Goal: Communication & Community: Answer question/provide support

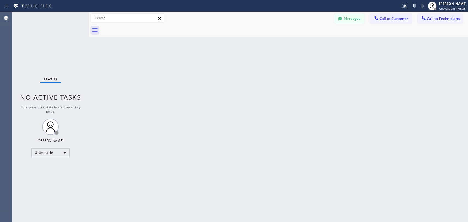
scroll to position [1034, 0]
click at [51, 154] on div "Unavailable" at bounding box center [50, 153] width 38 height 9
click at [55, 161] on li "Offline" at bounding box center [50, 160] width 37 height 7
click at [56, 152] on div "Unavailable" at bounding box center [50, 153] width 38 height 9
click at [56, 165] on li "Available" at bounding box center [50, 166] width 37 height 7
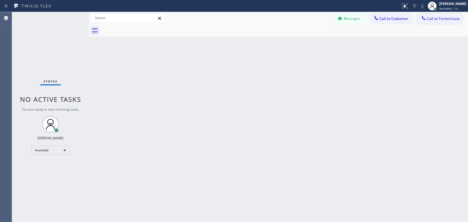
click at [432, 21] on span "Call to Technicians" at bounding box center [443, 18] width 33 height 5
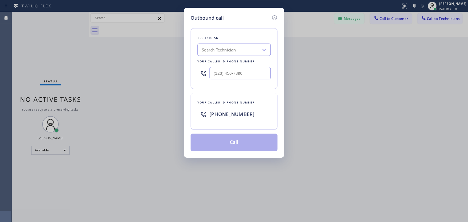
click at [237, 50] on div "Search Technician" at bounding box center [229, 50] width 60 height 10
type input "abrah"
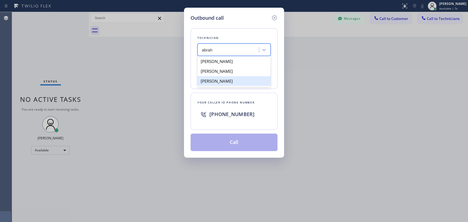
click at [226, 83] on div "[PERSON_NAME]" at bounding box center [233, 81] width 73 height 10
type input "[PHONE_NUMBER]"
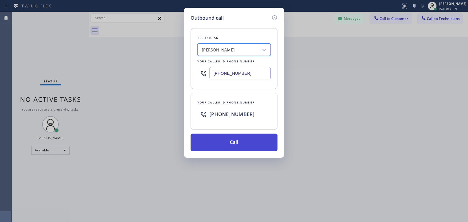
click at [235, 144] on button "Call" at bounding box center [234, 143] width 87 height 18
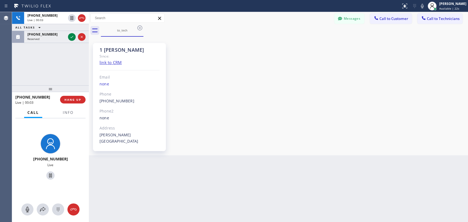
click at [423, 119] on div "1 [PERSON_NAME] Since: link to CRM Email none Phone [PHONE_NUMBER] Outbound cal…" at bounding box center [278, 96] width 376 height 116
click at [423, 120] on div "1 [PERSON_NAME] Since: link to CRM Email none Phone [PHONE_NUMBER] Outbound cal…" at bounding box center [278, 96] width 376 height 116
click at [21, 64] on div "[PHONE_NUMBER] Live | 01:31 ALL TASKS ALL TASKS ACTIVE TASKS TASKS IN WRAP UP" at bounding box center [50, 48] width 77 height 73
click at [56, 65] on div "[PHONE_NUMBER] Live | 01:36 ALL TASKS ALL TASKS ACTIVE TASKS TASKS IN WRAP UP" at bounding box center [50, 48] width 77 height 73
click at [58, 66] on div "[PHONE_NUMBER] Live | 01:37 ALL TASKS ALL TASKS ACTIVE TASKS TASKS IN WRAP UP" at bounding box center [50, 48] width 77 height 73
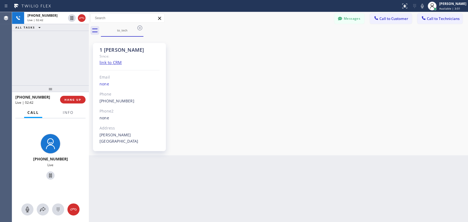
click at [15, 47] on div "[PHONE_NUMBER] Live | 02:42 ALL TASKS ALL TASKS ACTIVE TASKS TASKS IN WRAP UP" at bounding box center [50, 48] width 77 height 73
click at [72, 55] on div "[PHONE_NUMBER] Live | 02:45 ALL TASKS ALL TASKS ACTIVE TASKS TASKS IN WRAP UP" at bounding box center [50, 48] width 77 height 73
click at [24, 61] on div "[PHONE_NUMBER] Live | 02:59 ALL TASKS ALL TASKS ACTIVE TASKS TASKS IN WRAP UP" at bounding box center [50, 48] width 77 height 73
click at [73, 100] on span "HANG UP" at bounding box center [72, 100] width 17 height 4
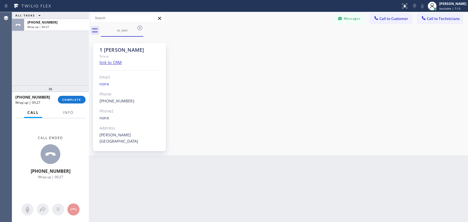
click at [21, 53] on div "ALL TASKS ALL TASKS ACTIVE TASKS TASKS IN WRAP UP [PHONE_NUMBER] Wrap up | 00:27" at bounding box center [50, 48] width 77 height 73
click at [75, 100] on span "COMPLETE" at bounding box center [71, 100] width 19 height 4
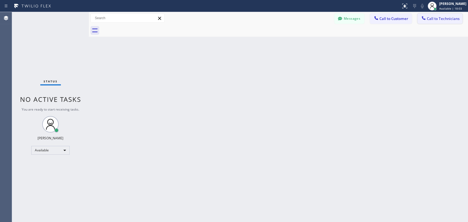
click at [446, 20] on span "Call to Technicians" at bounding box center [443, 18] width 33 height 5
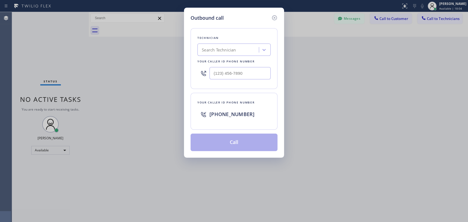
click at [235, 51] on div "Search Technician" at bounding box center [219, 50] width 34 height 6
type input "milad"
click at [235, 60] on div "[PERSON_NAME]" at bounding box center [233, 61] width 73 height 10
type input "[PHONE_NUMBER]"
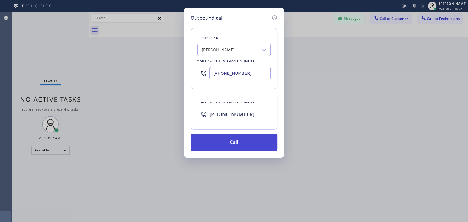
click at [239, 144] on button "Call" at bounding box center [234, 143] width 87 height 18
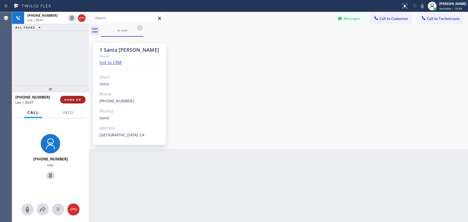
click at [72, 99] on span "HANG UP" at bounding box center [72, 100] width 17 height 4
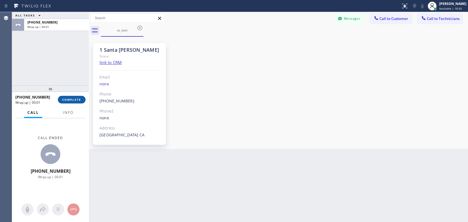
click at [72, 99] on span "COMPLETE" at bounding box center [71, 100] width 19 height 4
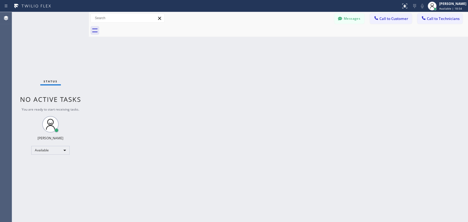
click at [425, 58] on div "Back to Dashboard Change Sender ID Customers Technicians CL [PERSON_NAME] [DATE…" at bounding box center [278, 117] width 379 height 210
click at [430, 19] on span "Call to Technicians" at bounding box center [443, 18] width 33 height 5
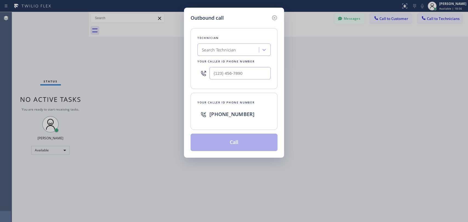
click at [245, 51] on div "Search Technician" at bounding box center [229, 50] width 60 height 10
type input "s"
type input "davi"
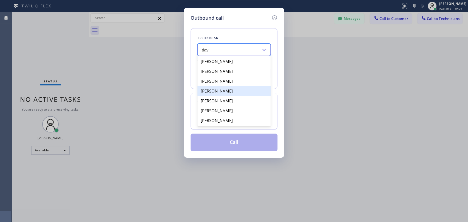
click at [226, 95] on div "[PERSON_NAME]" at bounding box center [233, 91] width 73 height 10
type input "[PHONE_NUMBER]"
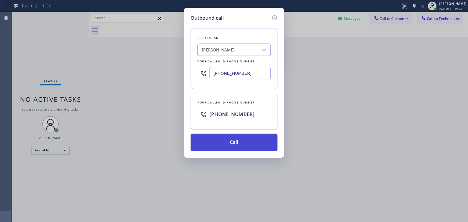
click at [243, 146] on button "Call" at bounding box center [234, 143] width 87 height 18
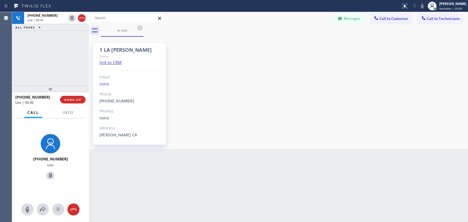
click at [71, 60] on div "[PHONE_NUMBER] Live | 00:36 ALL TASKS ALL TASKS ACTIVE TASKS TASKS IN WRAP UP" at bounding box center [50, 48] width 77 height 73
click at [80, 100] on span "HANG UP" at bounding box center [72, 100] width 17 height 4
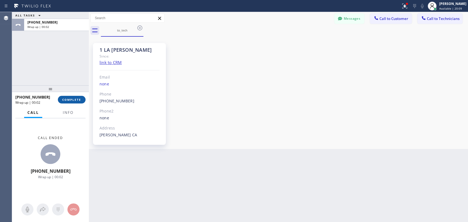
click at [76, 101] on span "COMPLETE" at bounding box center [71, 100] width 19 height 4
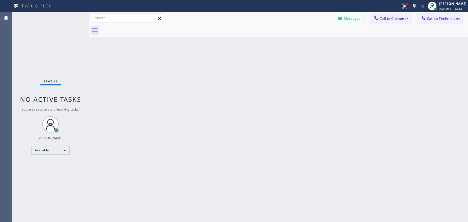
click at [425, 19] on icon at bounding box center [424, 18] width 4 height 4
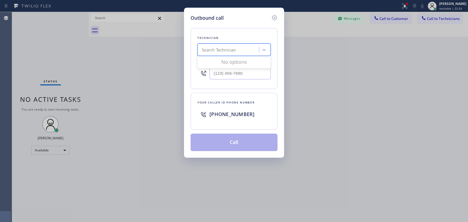
click at [247, 51] on div "Search Technician" at bounding box center [229, 50] width 60 height 10
type input "фкьу"
drag, startPoint x: 202, startPoint y: 49, endPoint x: 227, endPoint y: 52, distance: 24.8
click at [227, 52] on div "фкьу фкьу" at bounding box center [229, 50] width 60 height 10
click at [414, 100] on div "Outbound call Technician Search Technician Your caller id phone number Your cal…" at bounding box center [234, 111] width 468 height 222
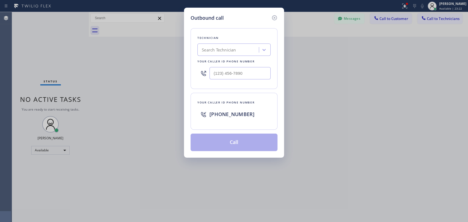
click at [258, 52] on div "Search Technician" at bounding box center [229, 50] width 60 height 10
click at [203, 51] on input "фкь" at bounding box center [206, 50] width 8 height 5
click at [255, 81] on div "Technician option [PERSON_NAME], selected. 0 results available for search term …" at bounding box center [234, 58] width 87 height 61
type input "фкь"
click at [453, 105] on div "Outbound call Technician Search Technician Your caller id phone number Your cal…" at bounding box center [234, 111] width 468 height 222
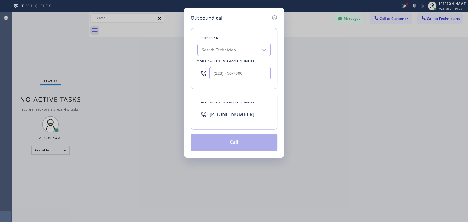
click at [258, 50] on div "Search Technician" at bounding box center [229, 50] width 60 height 10
click at [230, 50] on div "Search Technician" at bounding box center [219, 50] width 34 height 6
type input "arm"
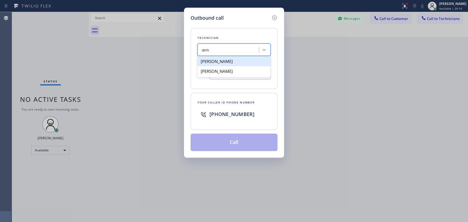
click at [223, 61] on div "[PERSON_NAME]" at bounding box center [233, 61] width 73 height 10
type input "[PHONE_NUMBER]"
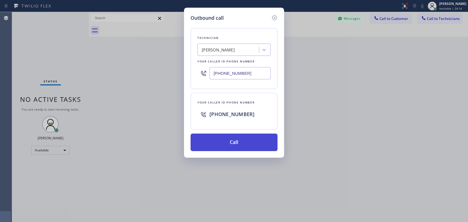
click at [245, 140] on button "Call" at bounding box center [234, 143] width 87 height 18
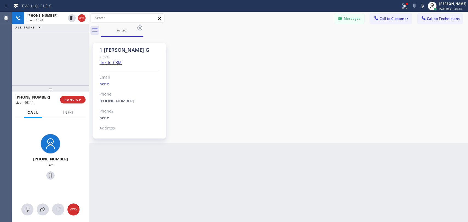
scroll to position [1034, 0]
click at [70, 99] on span "HANG UP" at bounding box center [72, 100] width 17 height 4
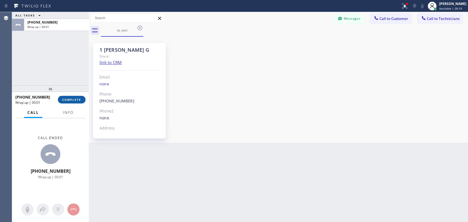
click at [69, 98] on span "COMPLETE" at bounding box center [71, 100] width 19 height 4
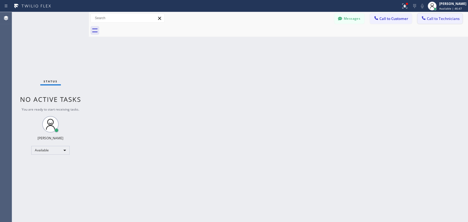
click at [425, 20] on icon at bounding box center [424, 18] width 4 height 4
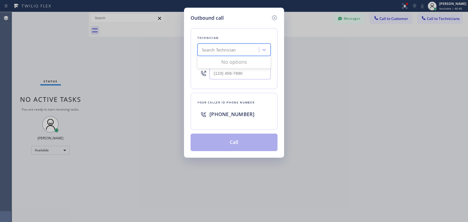
click at [202, 52] on div "Search Technician" at bounding box center [229, 50] width 60 height 10
type input "sevak"
click at [222, 61] on div "[PERSON_NAME]" at bounding box center [233, 61] width 73 height 10
type input "[PHONE_NUMBER]"
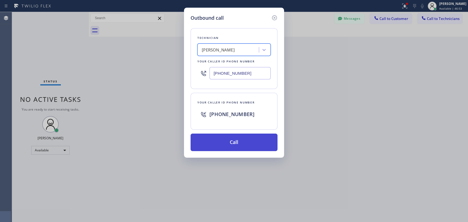
drag, startPoint x: 255, startPoint y: 146, endPoint x: 251, endPoint y: 141, distance: 6.2
click at [255, 146] on button "Call" at bounding box center [234, 143] width 87 height 18
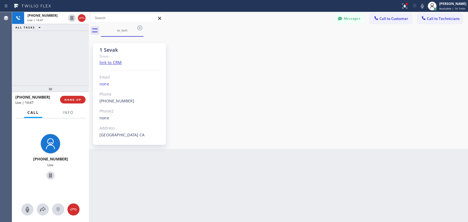
scroll to position [258, 0]
click at [80, 99] on span "HANG UP" at bounding box center [72, 100] width 17 height 4
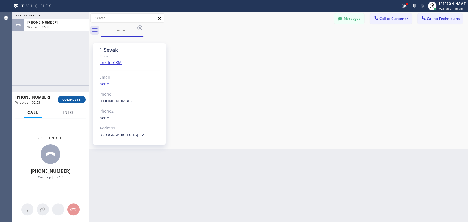
click at [83, 102] on button "COMPLETE" at bounding box center [72, 100] width 28 height 8
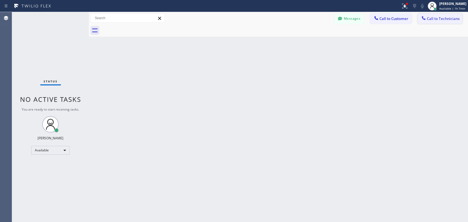
click at [444, 18] on span "Call to Technicians" at bounding box center [443, 18] width 33 height 5
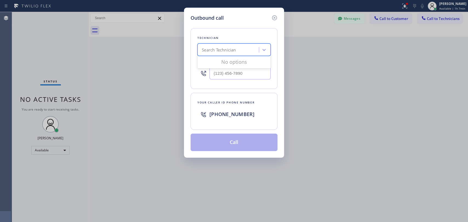
click at [221, 46] on div "Search Technician" at bounding box center [229, 50] width 60 height 10
type input "sevak"
click at [225, 62] on div "[PERSON_NAME]" at bounding box center [233, 61] width 73 height 10
type input "[PHONE_NUMBER]"
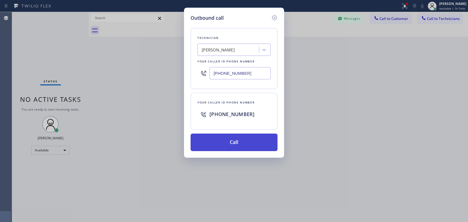
click at [216, 140] on button "Call" at bounding box center [234, 143] width 87 height 18
drag, startPoint x: 247, startPoint y: 146, endPoint x: 284, endPoint y: 32, distance: 119.4
click at [247, 146] on button "Call" at bounding box center [234, 143] width 87 height 18
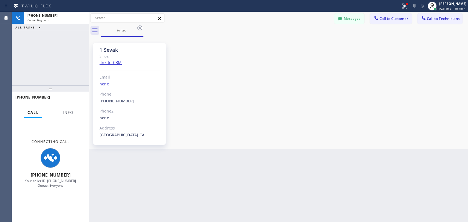
scroll to position [258, 0]
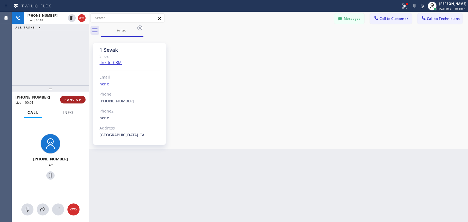
click at [72, 100] on span "HANG UP" at bounding box center [72, 100] width 17 height 4
click at [74, 101] on span "HANG UP" at bounding box center [72, 100] width 17 height 4
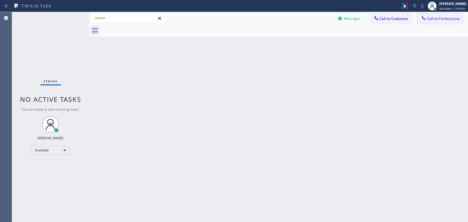
click at [430, 20] on span "Call to Technicians" at bounding box center [443, 18] width 33 height 5
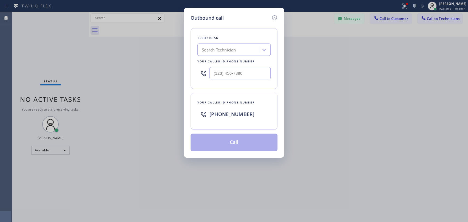
click at [209, 51] on div "Search Technician" at bounding box center [219, 50] width 34 height 6
type input "sha"
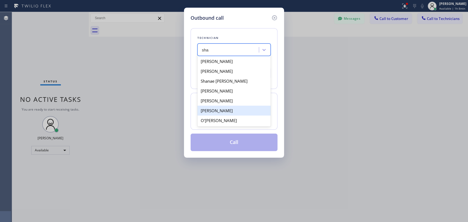
click at [228, 114] on div "[PERSON_NAME]" at bounding box center [233, 111] width 73 height 10
type input "[PHONE_NUMBER]"
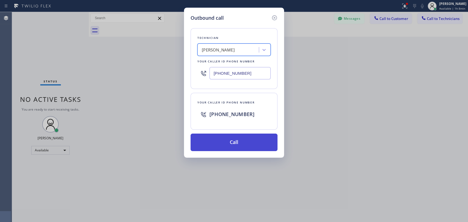
click at [227, 143] on button "Call" at bounding box center [234, 143] width 87 height 18
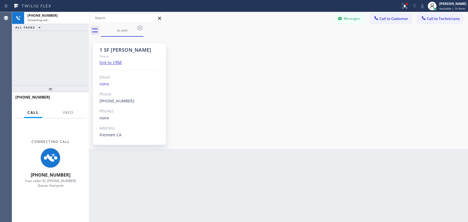
scroll to position [31, 0]
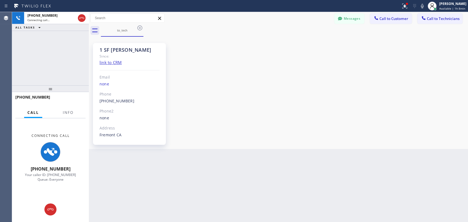
click at [422, 101] on div "1 SF [PERSON_NAME] Since: link to CRM Email none Phone [PHONE_NUMBER] Outbound …" at bounding box center [278, 93] width 376 height 110
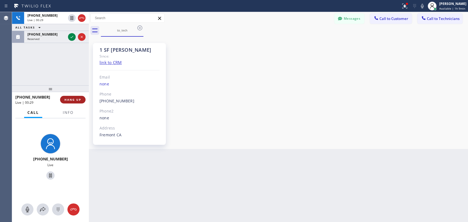
click at [75, 102] on button "HANG UP" at bounding box center [72, 100] width 25 height 8
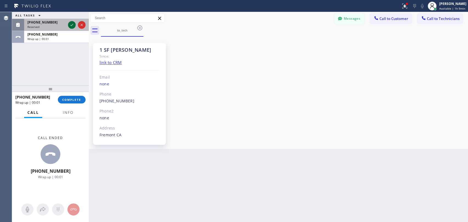
click at [72, 26] on icon at bounding box center [72, 25] width 7 height 7
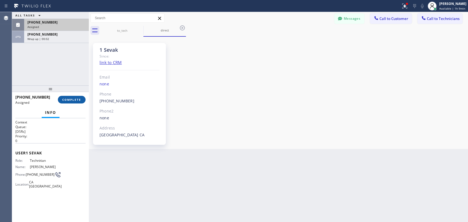
scroll to position [258, 0]
click at [74, 100] on span "COMPLETE" at bounding box center [71, 100] width 19 height 4
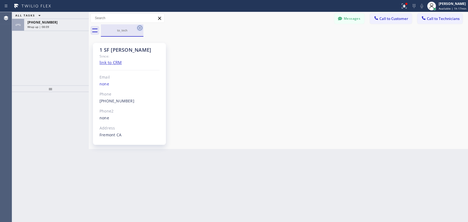
click at [138, 27] on icon at bounding box center [140, 28] width 7 height 7
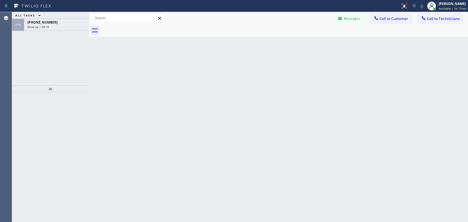
click at [63, 25] on div "Wrap up | 08:10" at bounding box center [56, 27] width 58 height 4
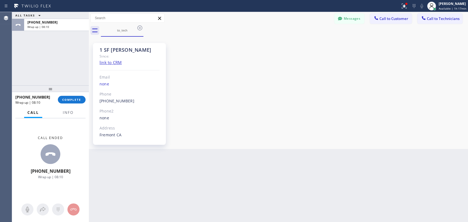
scroll to position [31, 0]
click at [72, 102] on button "COMPLETE" at bounding box center [72, 100] width 28 height 8
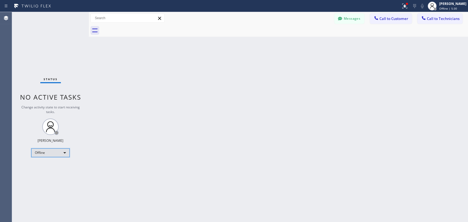
click at [55, 151] on div "Offline" at bounding box center [50, 153] width 38 height 9
click at [56, 167] on li "Available" at bounding box center [50, 166] width 37 height 7
click at [61, 151] on div "Available" at bounding box center [50, 150] width 38 height 9
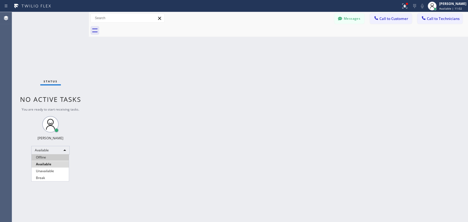
click at [55, 158] on li "Offline" at bounding box center [50, 157] width 37 height 7
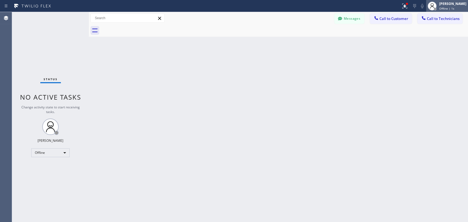
click at [451, 7] on div "Offline | 1s" at bounding box center [452, 9] width 27 height 4
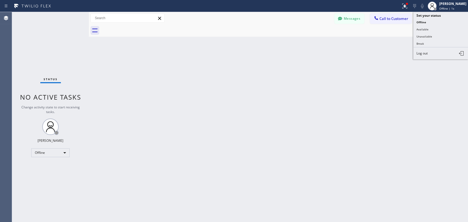
drag, startPoint x: 430, startPoint y: 53, endPoint x: 428, endPoint y: 51, distance: 2.9
click at [430, 53] on button "Log out" at bounding box center [440, 53] width 55 height 12
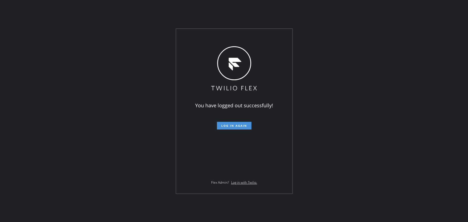
click at [228, 127] on span "Log in again" at bounding box center [234, 126] width 26 height 4
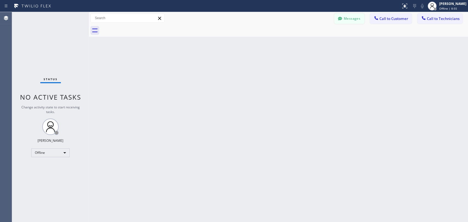
click at [357, 17] on button "Messages" at bounding box center [349, 18] width 30 height 10
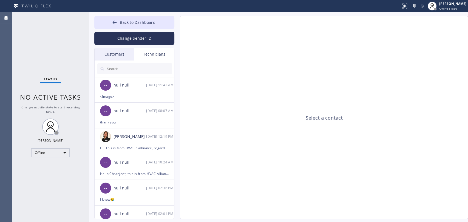
click at [123, 55] on div "Customers" at bounding box center [115, 54] width 40 height 13
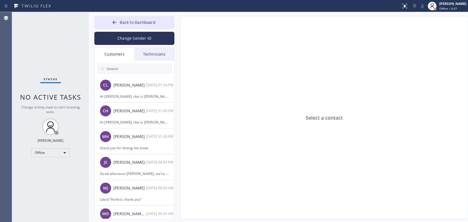
click at [130, 70] on input "text" at bounding box center [139, 68] width 66 height 11
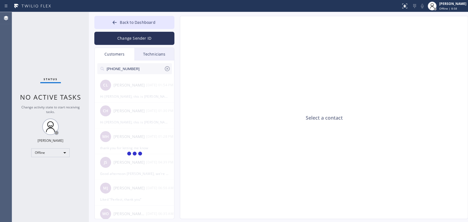
click at [109, 70] on input "(951) 640-7407" at bounding box center [135, 68] width 58 height 11
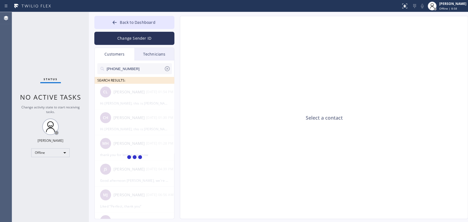
type input "(951) 640-7407"
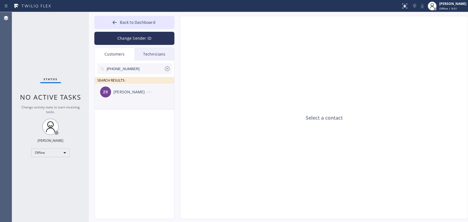
click at [144, 97] on div "ZR Zorro Randhawa --:--" at bounding box center [135, 92] width 80 height 16
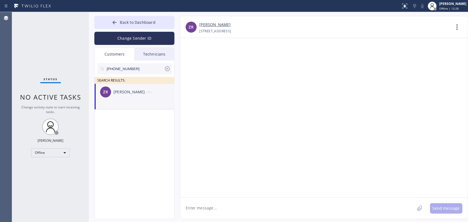
click at [236, 201] on textarea at bounding box center [297, 208] width 234 height 21
paste textarea "Apollo Heating and Air Conditioning Goleta"
click at [185, 215] on textarea "Good afternoon! This is Apollo Heating and Air Conditioning Goleta" at bounding box center [302, 208] width 244 height 21
click at [317, 207] on textarea "Good afternoon! This is Apollo Heating and Air Conditioning Goleta" at bounding box center [302, 208] width 244 height 21
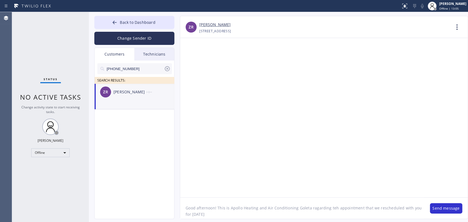
drag, startPoint x: 205, startPoint y: 208, endPoint x: 266, endPoint y: 207, distance: 60.6
click at [260, 208] on textarea "Good afternoon! This is Apollo Heating and Air Conditioning Goleta ragarding te…" at bounding box center [302, 208] width 244 height 21
click at [338, 205] on textarea "Good afternoon! This is Apollo Heating and Air Conditioning Goleta ragarding te…" at bounding box center [302, 208] width 244 height 21
click at [330, 209] on textarea "Good afternoon! This is Apollo Heating and Air Conditioning Goleta ragarding te…" at bounding box center [302, 208] width 244 height 21
click at [294, 215] on textarea "Good afternoon! This is Apollo Heating and Air Conditioning Goleta ragarding th…" at bounding box center [302, 208] width 244 height 21
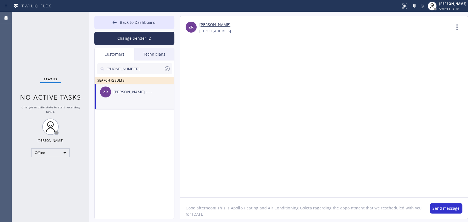
click at [273, 215] on textarea "Good afternoon! This is Apollo Heating and Air Conditioning Goleta ragarding th…" at bounding box center [302, 208] width 244 height 21
drag, startPoint x: 375, startPoint y: 216, endPoint x: 396, endPoint y: 216, distance: 20.6
click at [396, 216] on textarea "Good afternoon! This is Apollo Heating and Air Conditioning Goleta ragarding th…" at bounding box center [302, 208] width 244 height 21
drag, startPoint x: 391, startPoint y: 216, endPoint x: 150, endPoint y: 189, distance: 242.8
click at [150, 189] on div "Back to Dashboard Change Sender ID Customers Technicians (951) 640-7407 SEARCH …" at bounding box center [278, 117] width 379 height 210
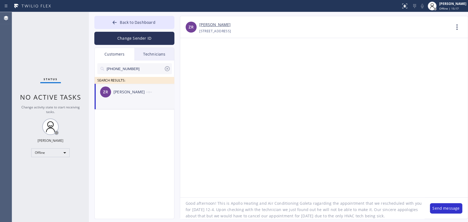
scroll to position [5, 0]
click at [300, 209] on textarea "Good afternoon! This is Apollo Heating and Air Conditioning Goleta ragarding th…" at bounding box center [302, 208] width 244 height 21
drag, startPoint x: 205, startPoint y: 216, endPoint x: 188, endPoint y: 209, distance: 18.1
click at [188, 209] on textarea "Good afternoon! This is Apollo Heating and Air Conditioning Goleta ragarding th…" at bounding box center [302, 208] width 244 height 21
click at [325, 216] on textarea "Good afternoon! This is Apollo Heating and Air Conditioning Goleta ragarding th…" at bounding box center [302, 208] width 244 height 21
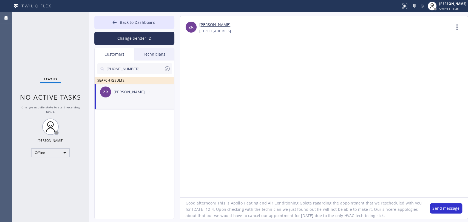
drag, startPoint x: 317, startPoint y: 216, endPoint x: 393, endPoint y: 216, distance: 75.1
click at [393, 216] on textarea "Good afternoon! This is Apollo Heating and Air Conditioning Goleta ragarding th…" at bounding box center [302, 208] width 244 height 21
drag, startPoint x: 204, startPoint y: 216, endPoint x: 173, endPoint y: 200, distance: 34.1
click at [173, 200] on div "Back to Dashboard Change Sender ID Customers Technicians (951) 640-7407 SEARCH …" at bounding box center [278, 117] width 379 height 210
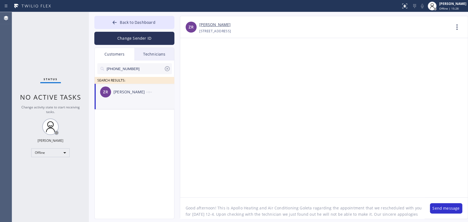
paste textarea ", this is Apollo Heating and Air Conditioning in Goleta. We want to sincerely a…"
drag, startPoint x: 321, startPoint y: 209, endPoint x: 325, endPoint y: 215, distance: 6.5
click at [325, 215] on textarea "Good afternoon, this is Apollo Heating and Air Conditioning in Goleta. We want …" at bounding box center [302, 208] width 244 height 21
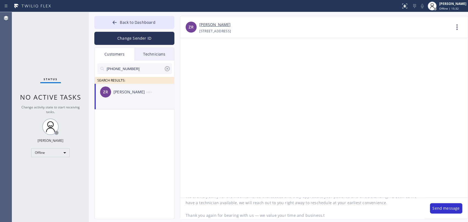
scroll to position [36, 0]
drag, startPoint x: 374, startPoint y: 205, endPoint x: 370, endPoint y: 205, distance: 5.0
click at [370, 205] on textarea "Good afternoon, this is Apollo Heating and Air Conditioning in Goleta. We want …" at bounding box center [302, 208] width 244 height 21
paste textarea "but we would have to cancel our appointment for tomorrow"
click at [379, 205] on textarea "Good afternoon, this is Apollo Heating and Air Conditioning in Goleta. We want …" at bounding box center [302, 208] width 244 height 21
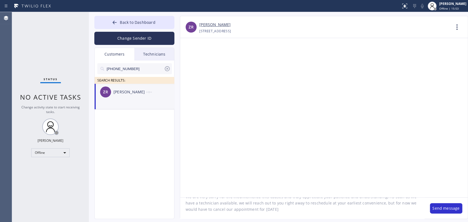
click at [284, 213] on textarea "Good afternoon, this is Apollo Heating and Air Conditioning in Goleta. We want …" at bounding box center [302, 208] width 244 height 21
click at [283, 209] on textarea "Good afternoon, this is Apollo Heating and Air Conditioning in Goleta. We want …" at bounding box center [302, 208] width 244 height 21
click at [242, 212] on textarea "Good afternoon, this is Apollo Heating and Air Conditioning in Goleta. We want …" at bounding box center [302, 208] width 244 height 21
click at [328, 216] on textarea "Good afternoon, this is Apollo Heating and Air Conditioning in Goleta. We want …" at bounding box center [302, 208] width 244 height 21
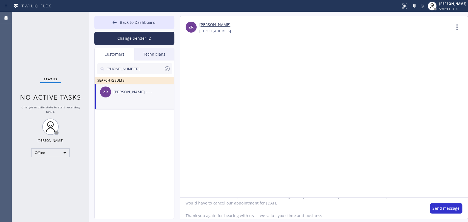
drag, startPoint x: 332, startPoint y: 217, endPoint x: 250, endPoint y: 222, distance: 82.1
click at [250, 222] on div "Back to Dashboard Change Sender ID Customers Technicians (951) 640-7407 SEARCH …" at bounding box center [278, 117] width 379 height 210
click at [222, 212] on textarea "Good afternoon, this is Apollo Heating and Air Conditioning in Goleta. We want …" at bounding box center [302, 208] width 244 height 21
click at [257, 215] on textarea "Good afternoon, this is Apollo Heating and Air Conditioning in Goleta. We want …" at bounding box center [302, 208] width 244 height 21
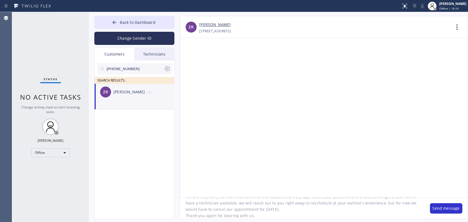
scroll to position [0, 0]
drag, startPoint x: 254, startPoint y: 216, endPoint x: 183, endPoint y: 172, distance: 84.1
click at [183, 172] on div "ZR Zorro Randhawa +19516407407 Choose phone number +19516407407 105 538 Asiloma…" at bounding box center [324, 117] width 288 height 203
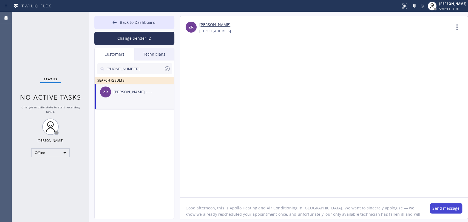
type textarea "Good afternoon, this is Apollo Heating and Air Conditioning in Goleta. We want …"
click at [440, 210] on button "Send message" at bounding box center [446, 208] width 32 height 10
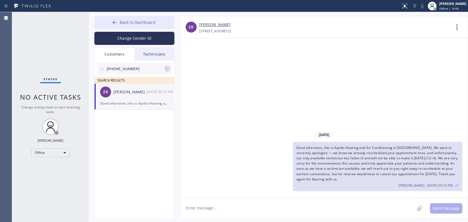
click at [118, 22] on button "Back to Dashboard" at bounding box center [134, 22] width 80 height 13
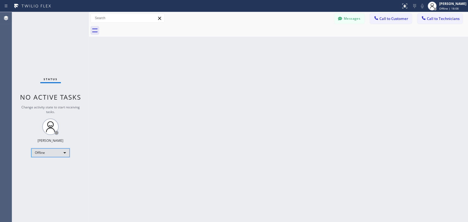
click at [53, 154] on div "Offline" at bounding box center [50, 153] width 38 height 9
click at [57, 161] on li "Offline" at bounding box center [50, 160] width 37 height 7
click at [434, 8] on div at bounding box center [435, 9] width 3 height 3
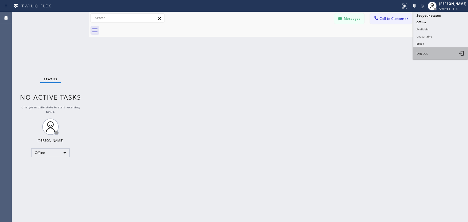
click at [422, 52] on span "Log out" at bounding box center [421, 53] width 11 height 5
